Goal: Task Accomplishment & Management: Complete application form

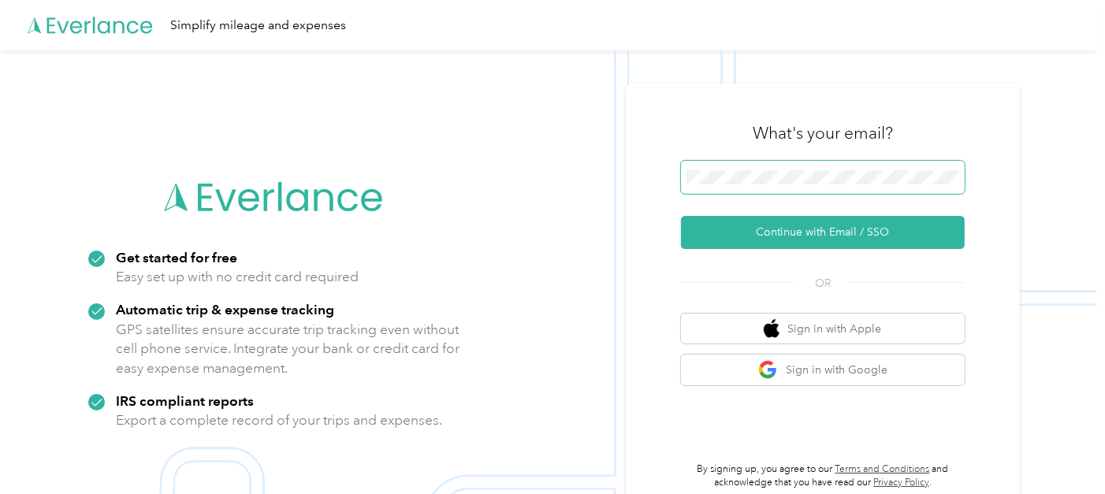
click at [729, 168] on span at bounding box center [823, 177] width 284 height 33
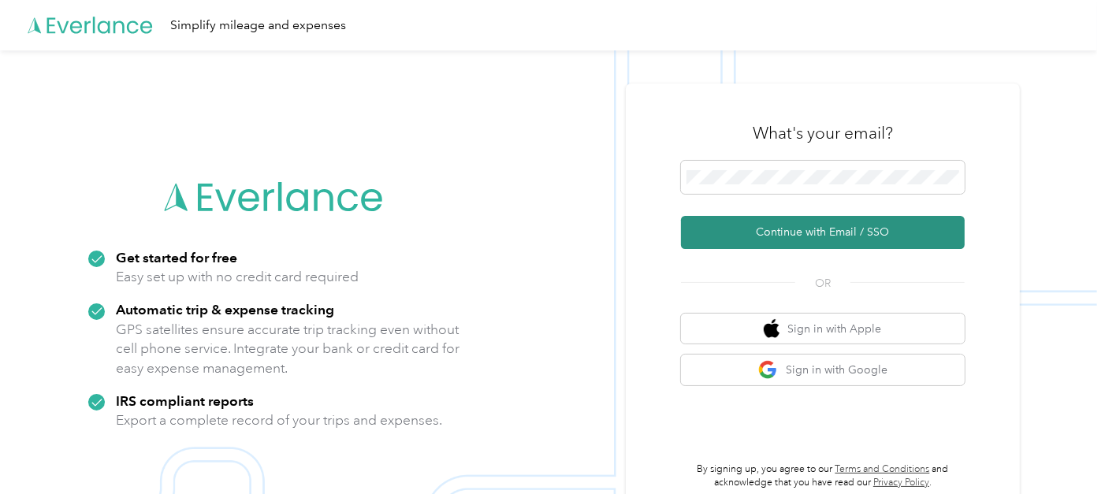
click at [793, 235] on button "Continue with Email / SSO" at bounding box center [823, 232] width 284 height 33
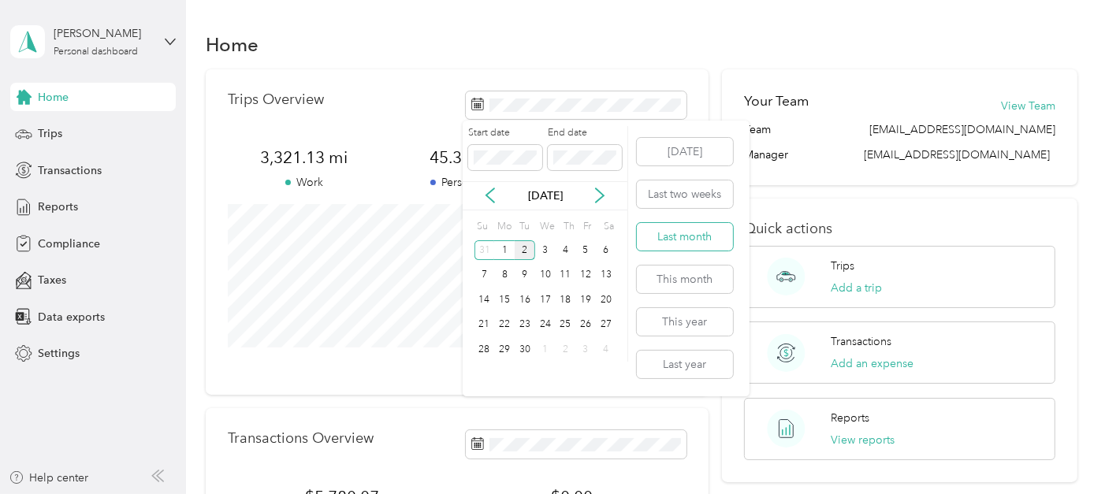
click at [697, 232] on button "Last month" at bounding box center [685, 237] width 96 height 28
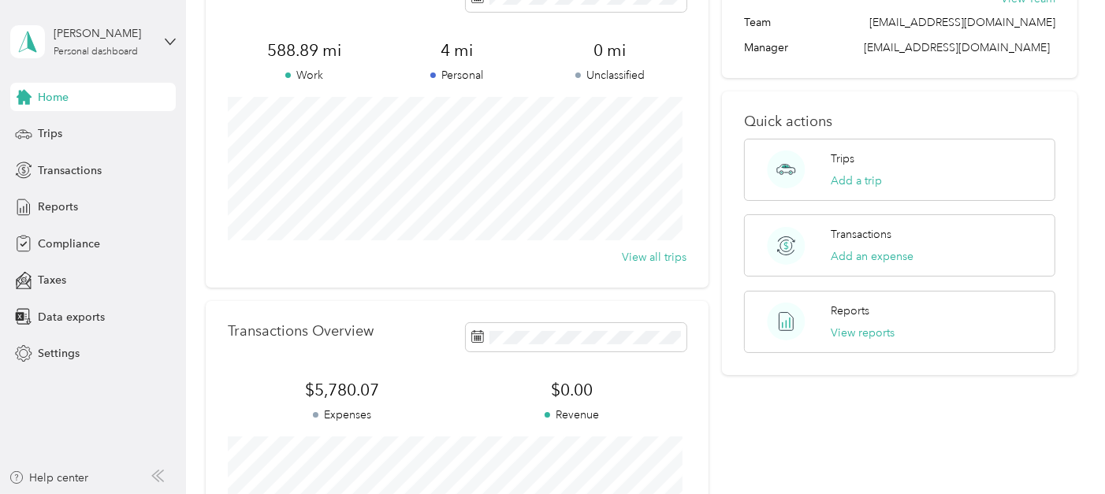
scroll to position [20, 0]
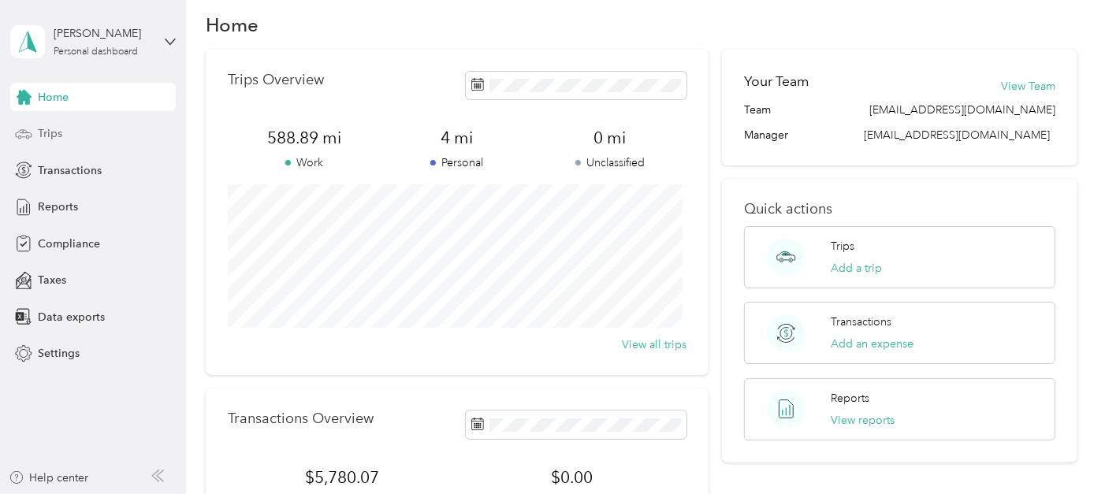
click at [54, 132] on span "Trips" at bounding box center [50, 133] width 24 height 17
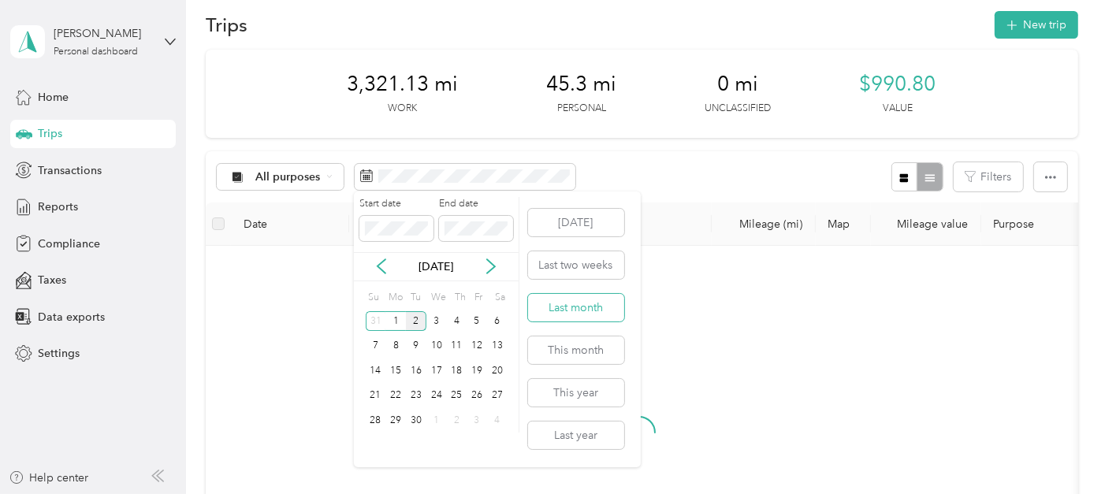
click at [576, 297] on button "Last month" at bounding box center [576, 308] width 96 height 28
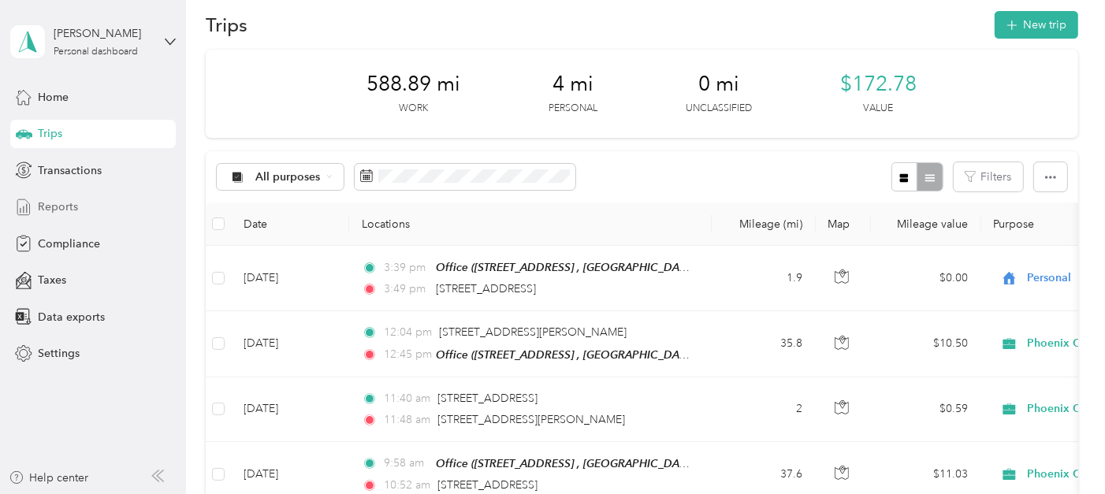
click at [44, 205] on span "Reports" at bounding box center [58, 207] width 40 height 17
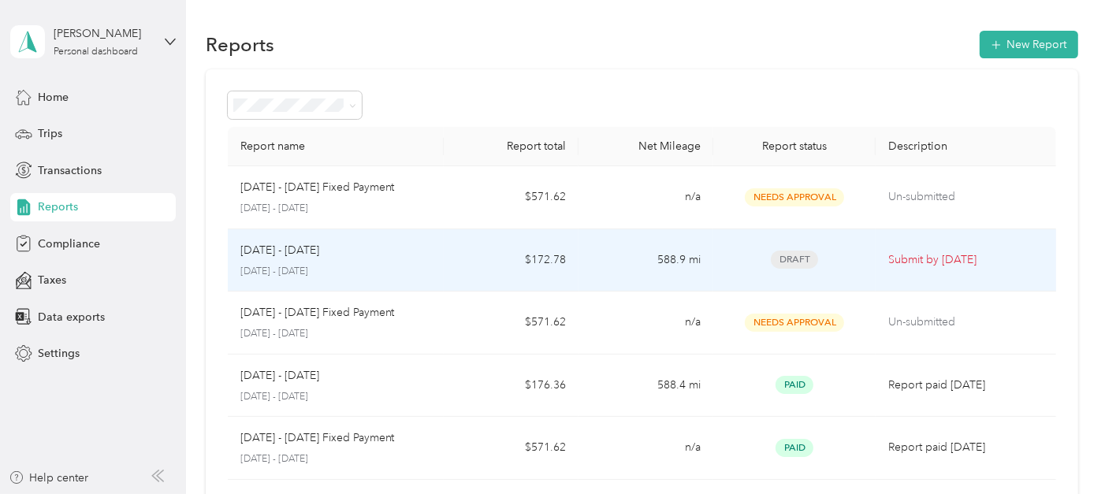
click at [800, 258] on span "Draft" at bounding box center [794, 260] width 47 height 18
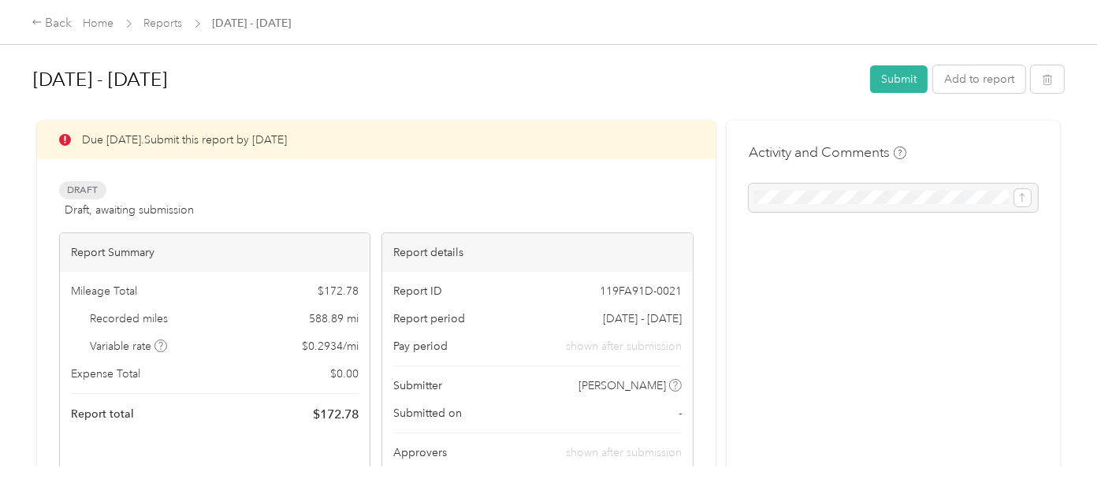
scroll to position [88, 0]
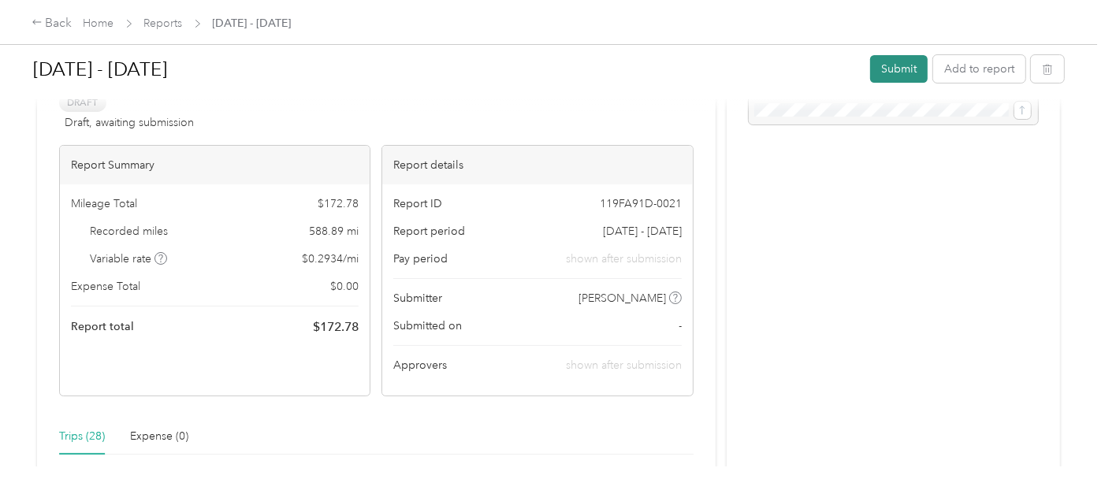
click at [899, 67] on button "Submit" at bounding box center [899, 69] width 58 height 28
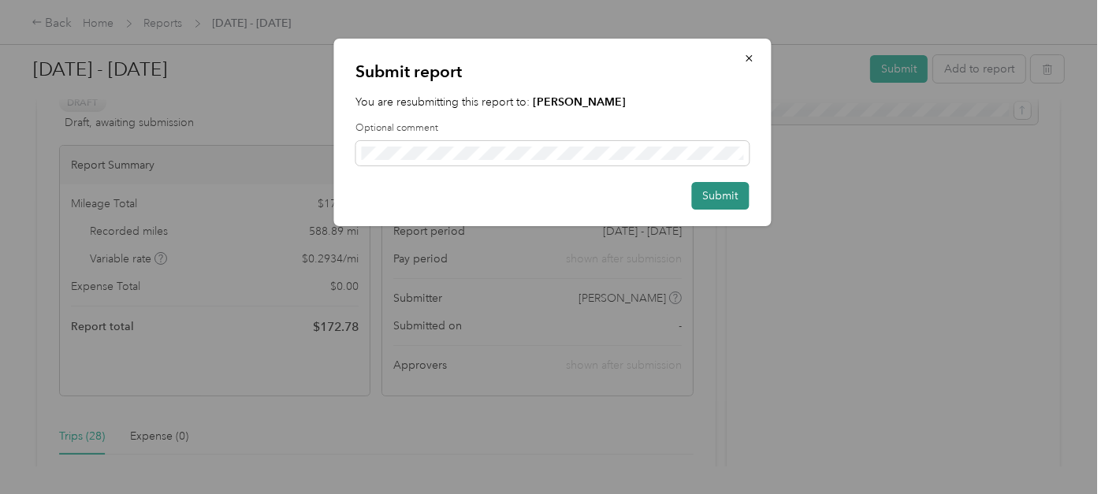
click at [739, 193] on button "Submit" at bounding box center [721, 196] width 58 height 28
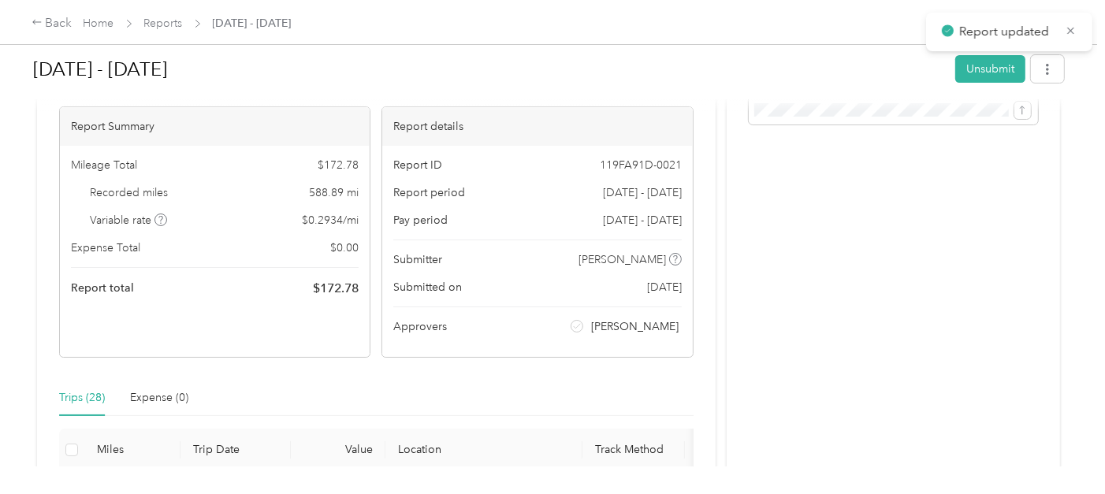
scroll to position [110, 0]
